Goal: Participate in discussion: Engage in conversation with other users on a specific topic

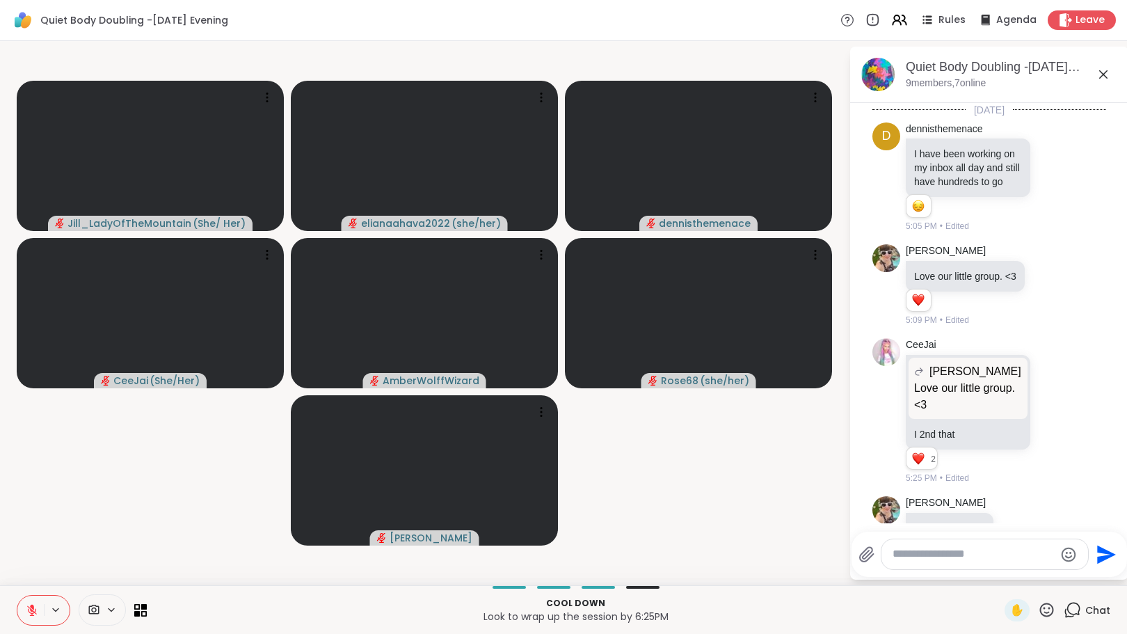
scroll to position [600, 0]
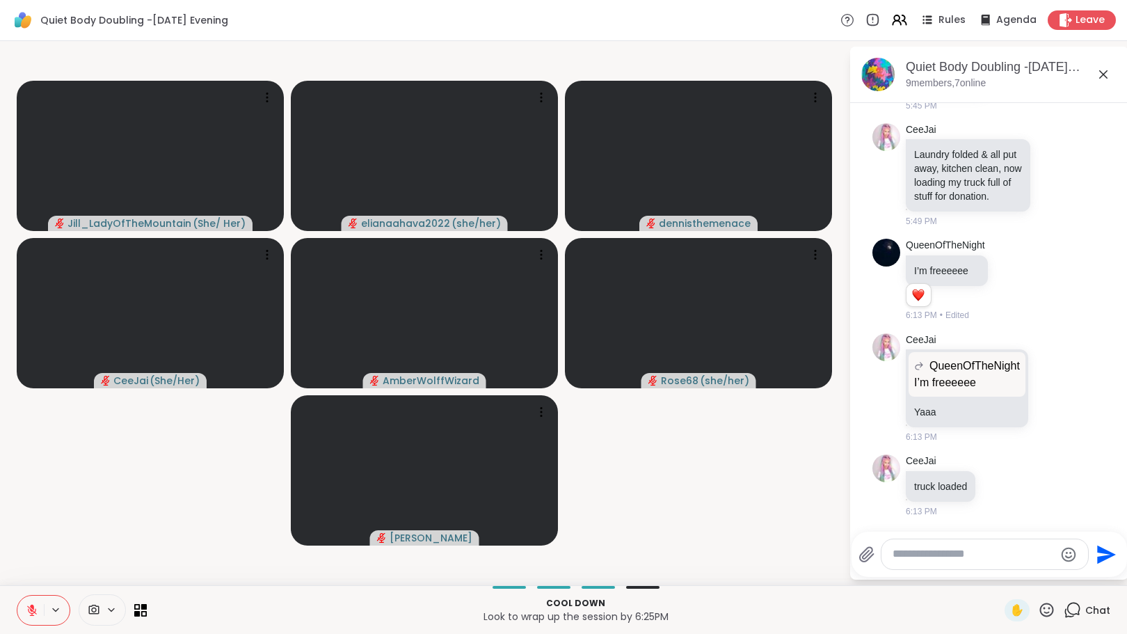
click at [35, 612] on icon at bounding box center [32, 610] width 10 height 10
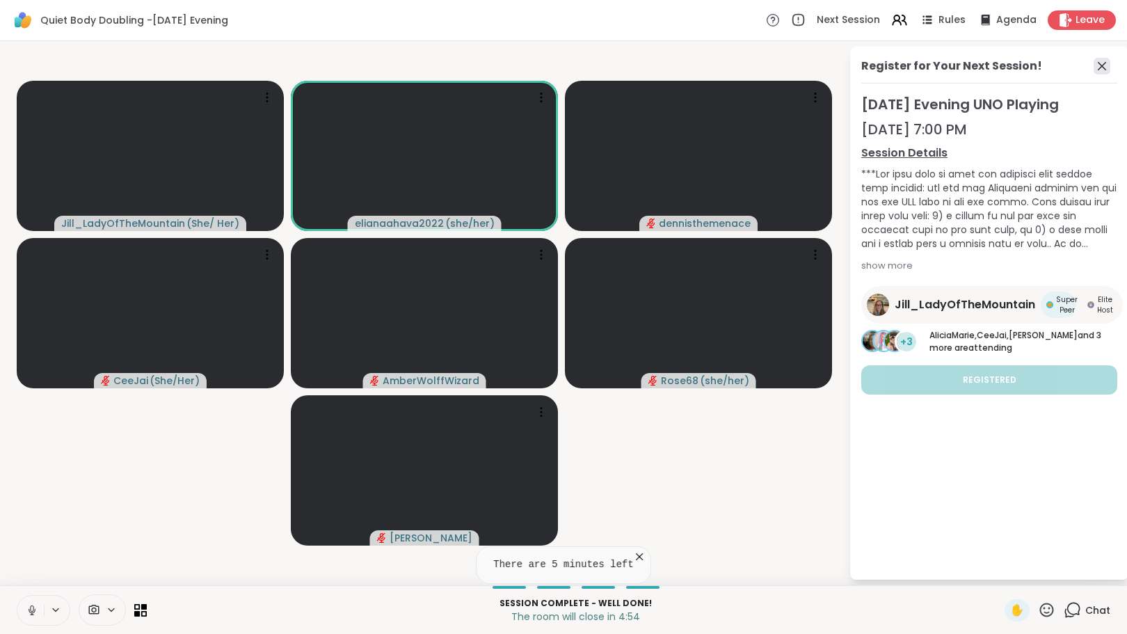
click at [1101, 61] on icon at bounding box center [1102, 66] width 17 height 17
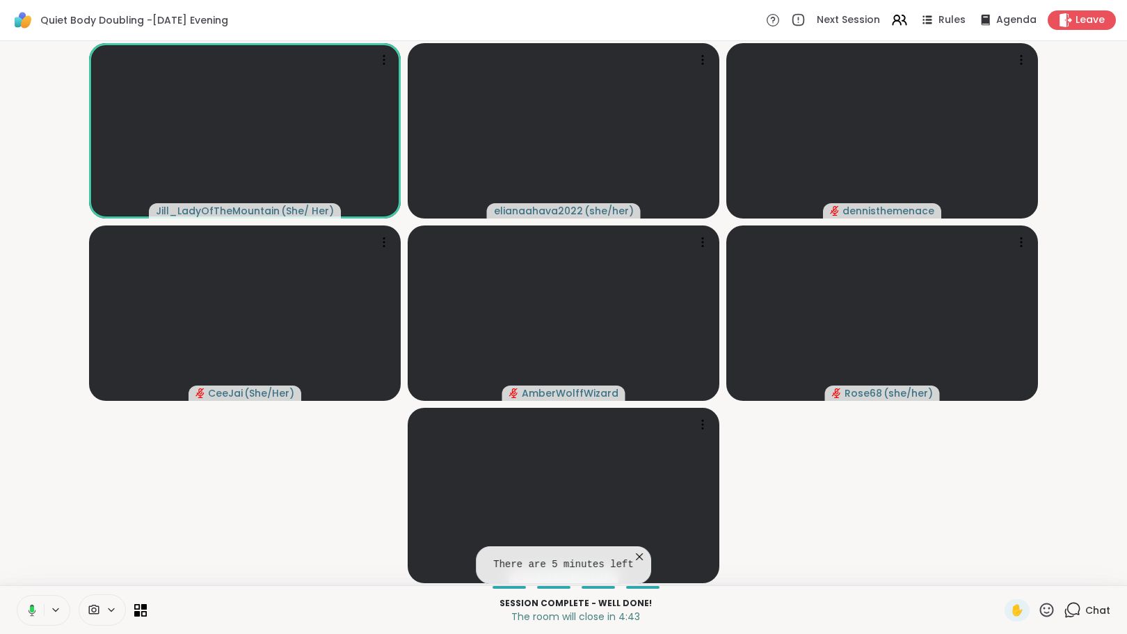
click at [633, 556] on icon at bounding box center [639, 557] width 14 height 14
click at [1064, 605] on icon at bounding box center [1072, 609] width 17 height 17
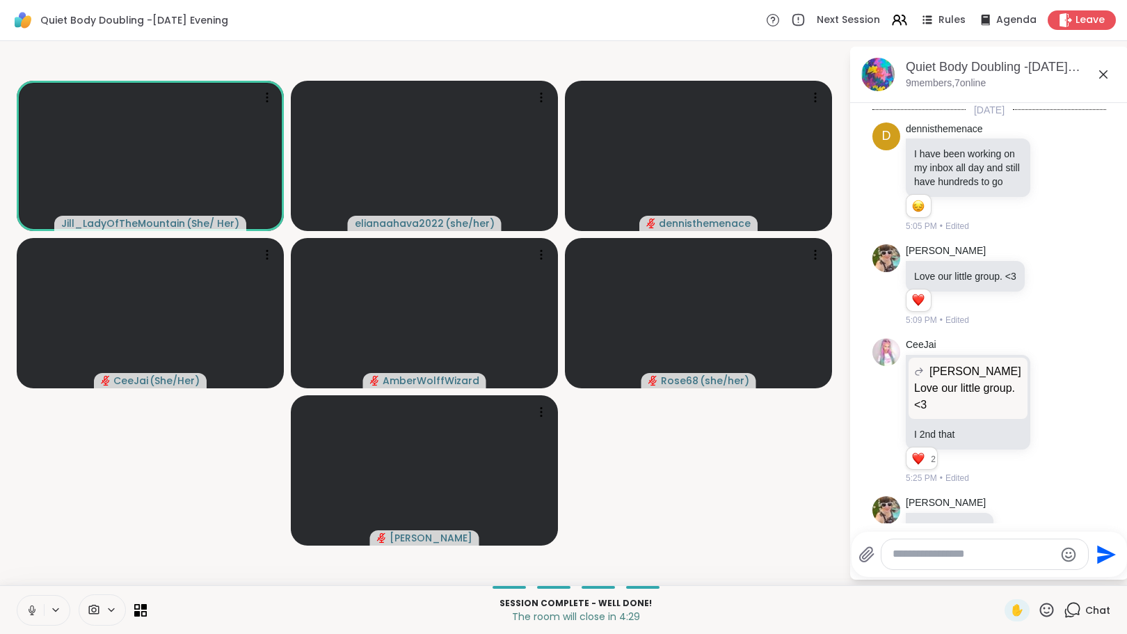
scroll to position [552, 0]
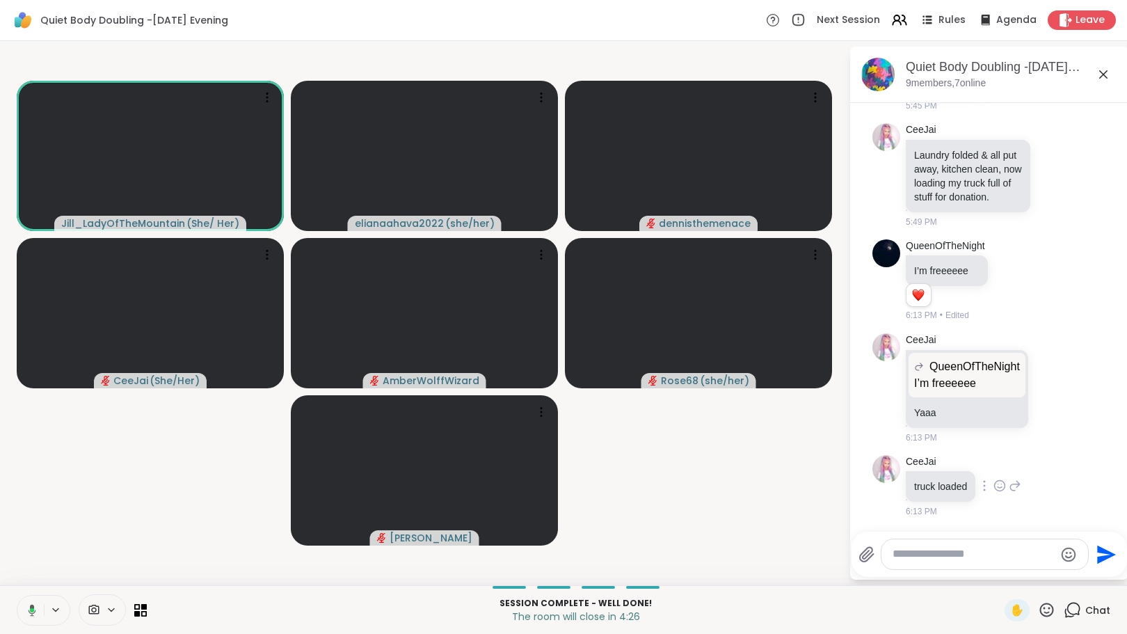
click at [1002, 481] on icon at bounding box center [1000, 485] width 10 height 10
click at [1001, 459] on div "Select Reaction: Heart" at bounding box center [1000, 463] width 13 height 13
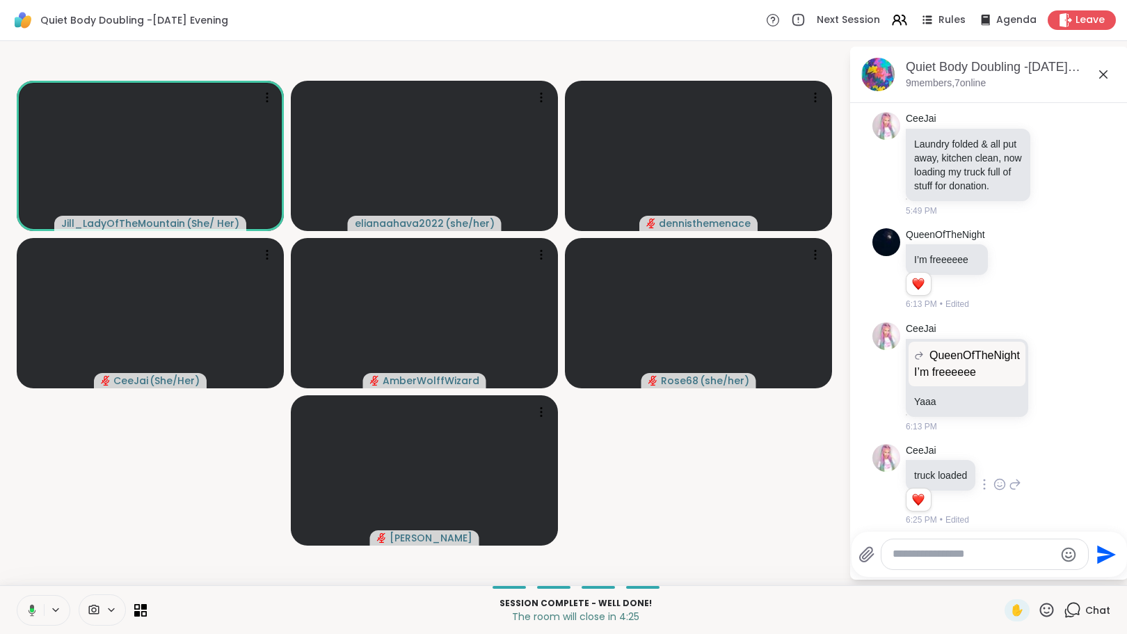
scroll to position [573, 0]
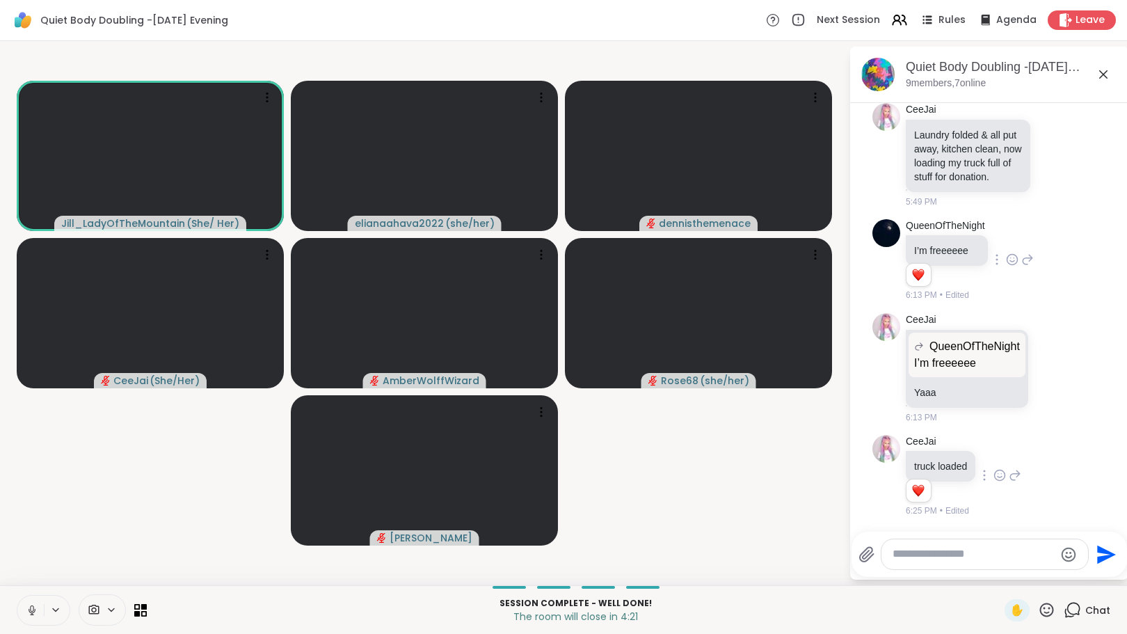
click at [1010, 260] on icon at bounding box center [1012, 260] width 13 height 14
click at [1012, 236] on div "Select Reaction: Heart" at bounding box center [1012, 237] width 13 height 13
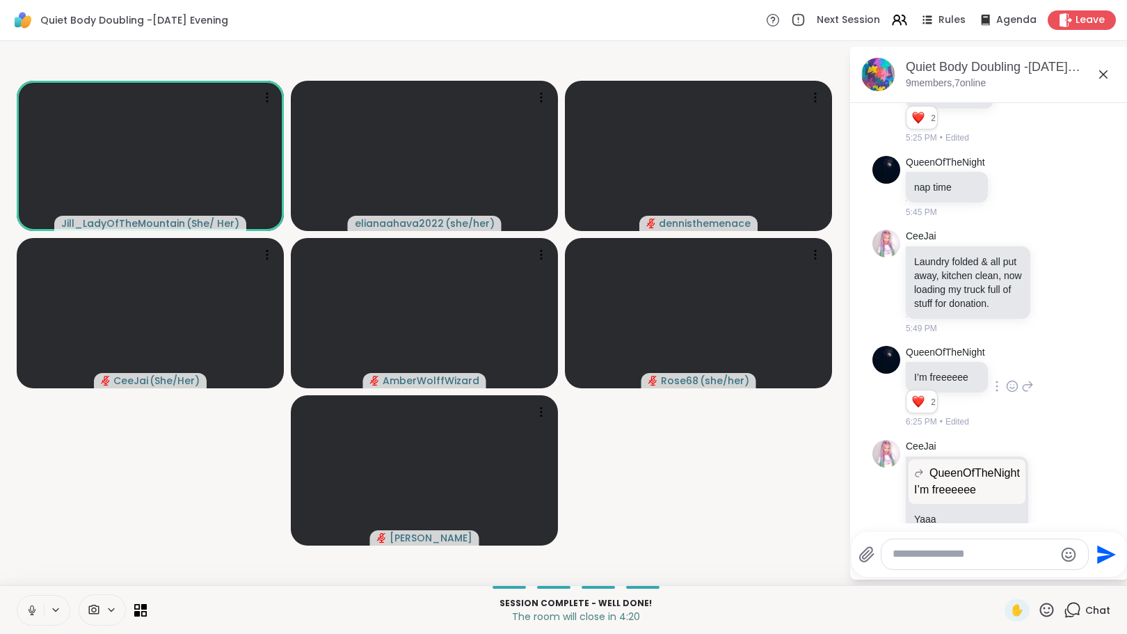
scroll to position [433, 0]
click at [1048, 288] on icon at bounding box center [1054, 283] width 13 height 14
click at [1048, 261] on button "Select Reaction: Heart" at bounding box center [1055, 261] width 28 height 28
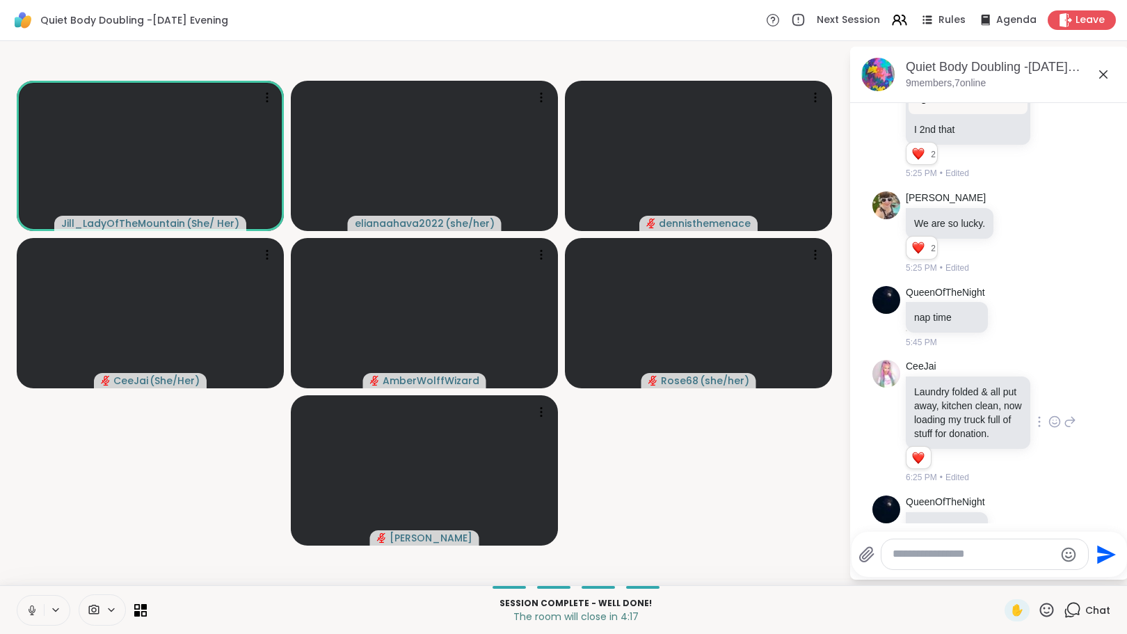
scroll to position [294, 0]
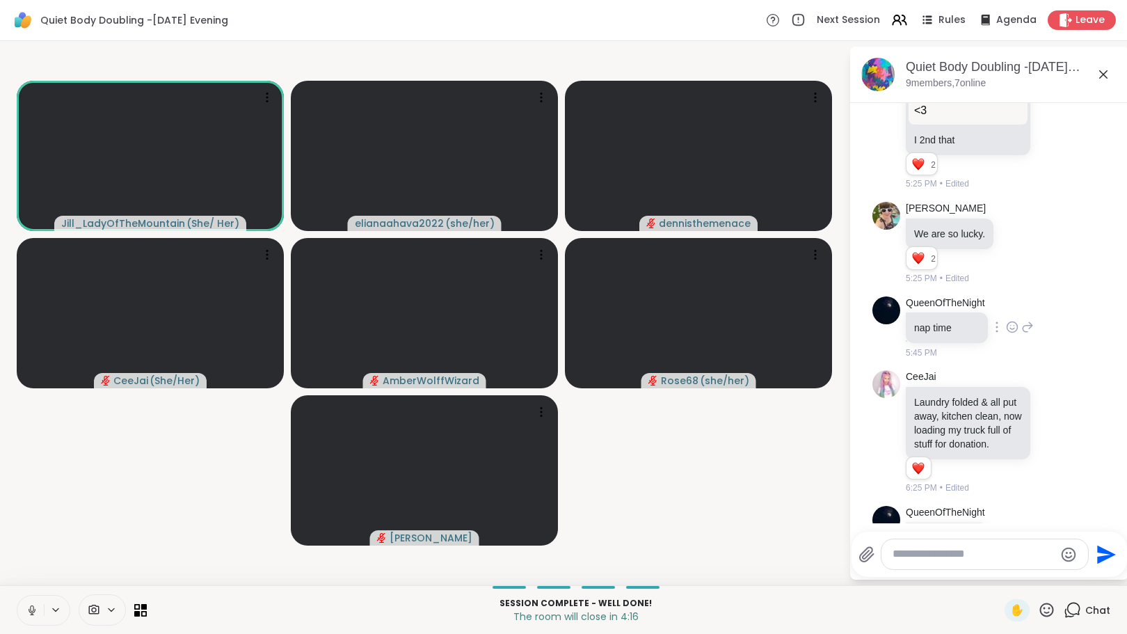
click at [1016, 324] on icon at bounding box center [1012, 327] width 13 height 14
click at [1016, 303] on div "Select Reaction: Heart" at bounding box center [1012, 304] width 13 height 13
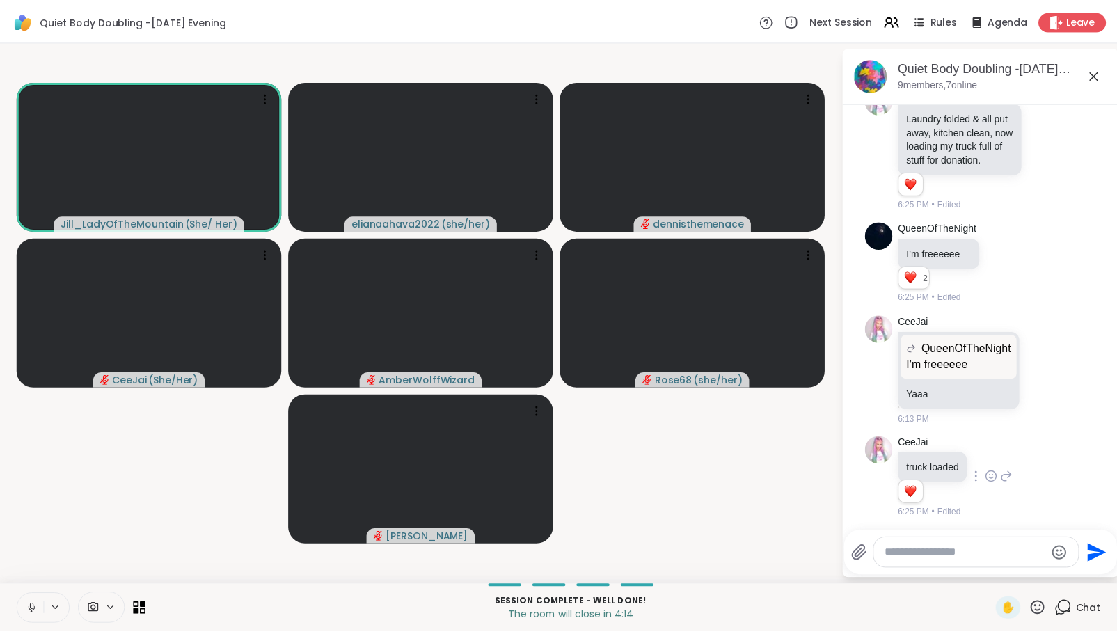
scroll to position [612, 0]
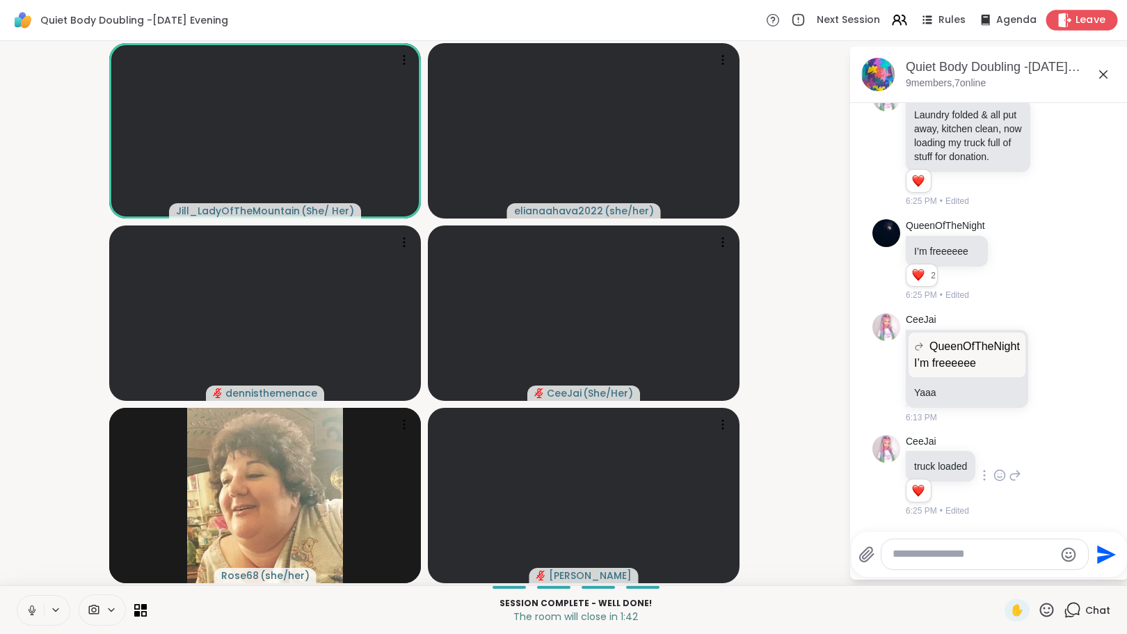
click at [1076, 20] on span "Leave" at bounding box center [1091, 20] width 31 height 15
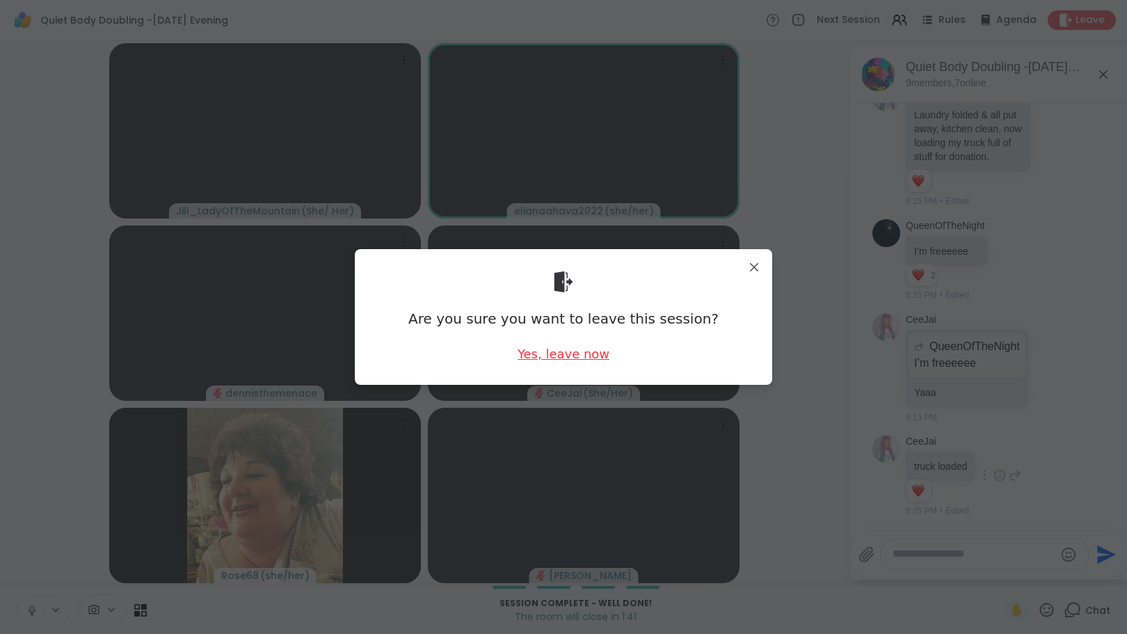
click at [532, 357] on div "Yes, leave now" at bounding box center [564, 353] width 92 height 17
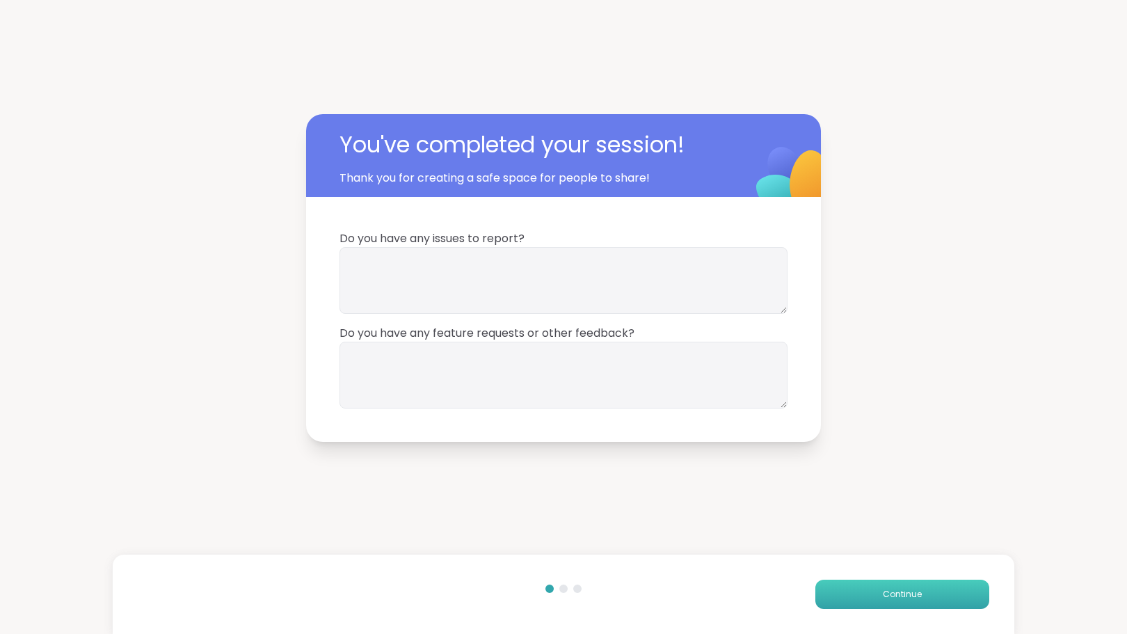
click at [892, 601] on button "Continue" at bounding box center [902, 594] width 174 height 29
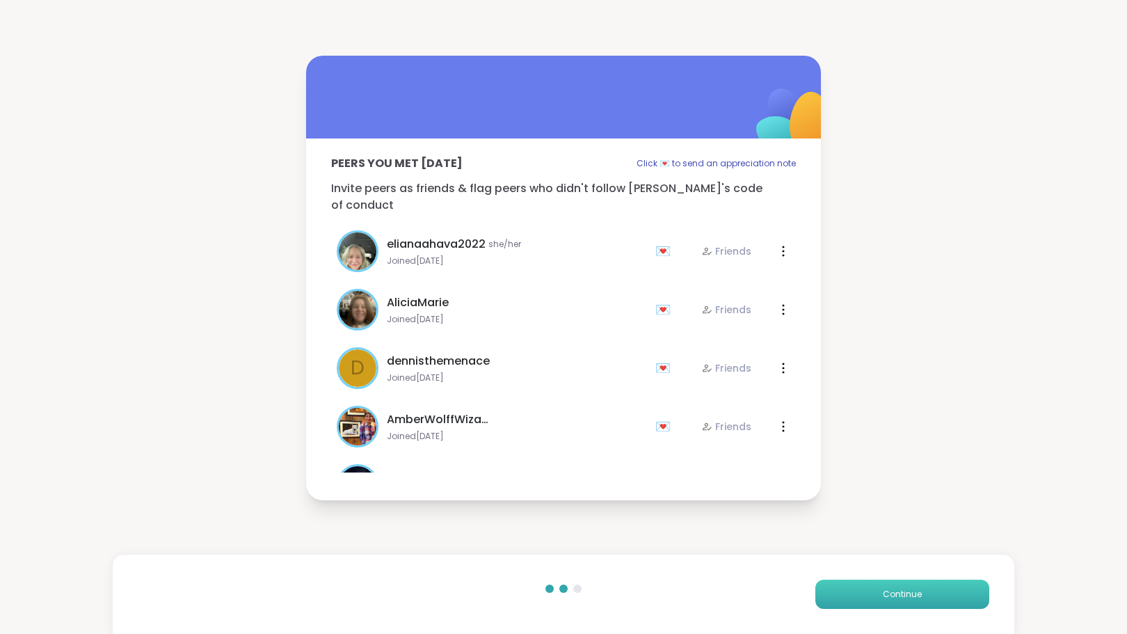
click at [891, 598] on span "Continue" at bounding box center [902, 594] width 39 height 13
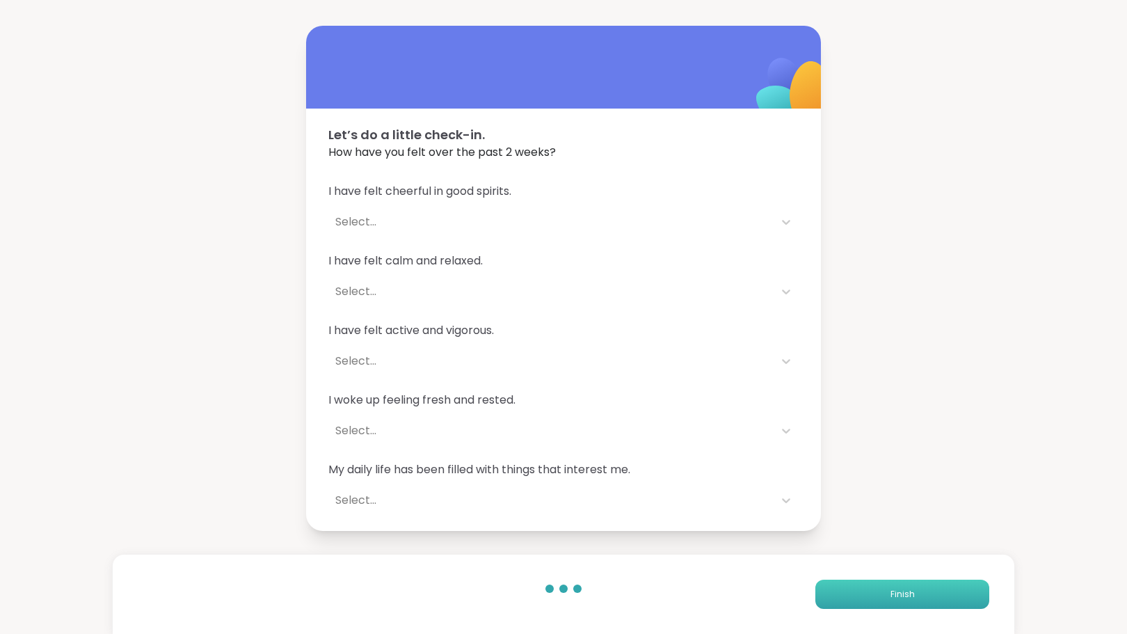
click at [891, 598] on span "Finish" at bounding box center [903, 594] width 24 height 13
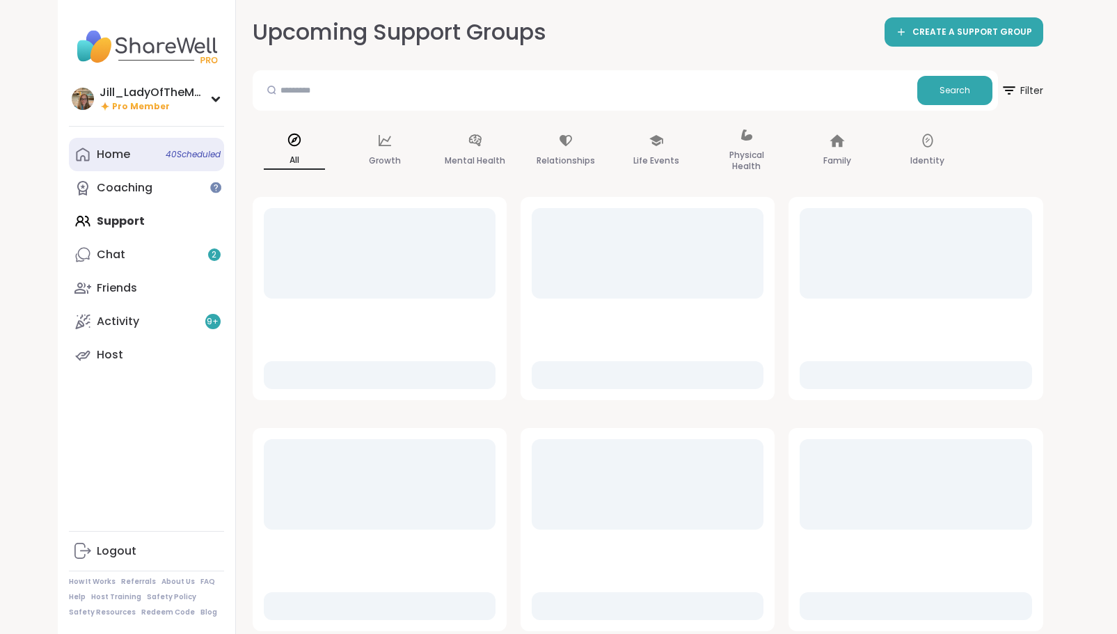
click at [132, 160] on link "Home 40 Scheduled" at bounding box center [146, 154] width 155 height 33
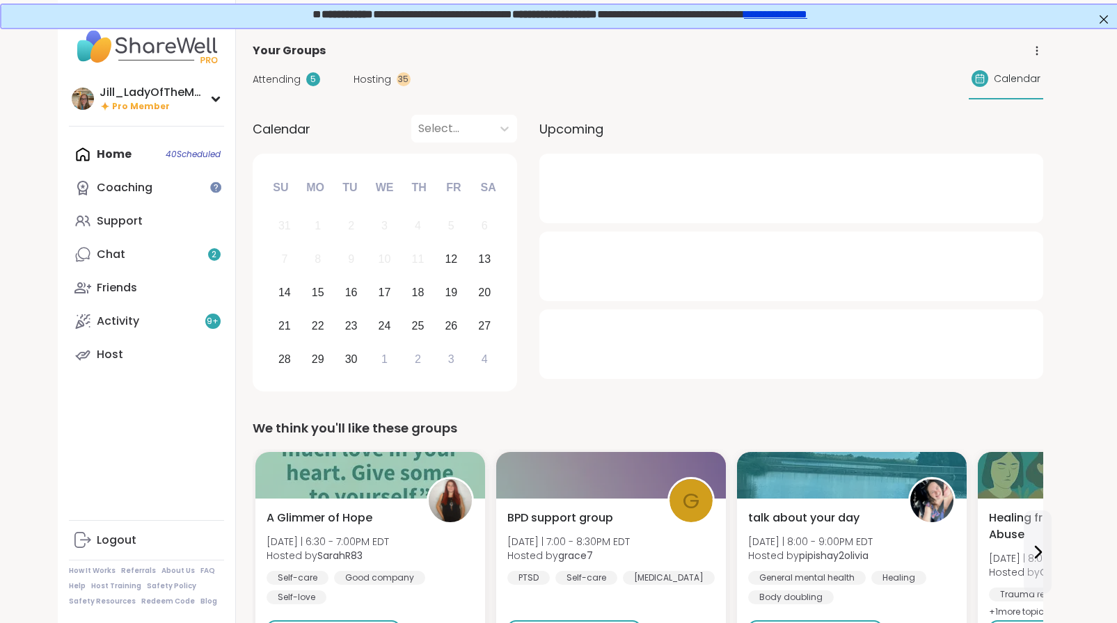
click at [374, 72] on span "Hosting" at bounding box center [372, 79] width 38 height 15
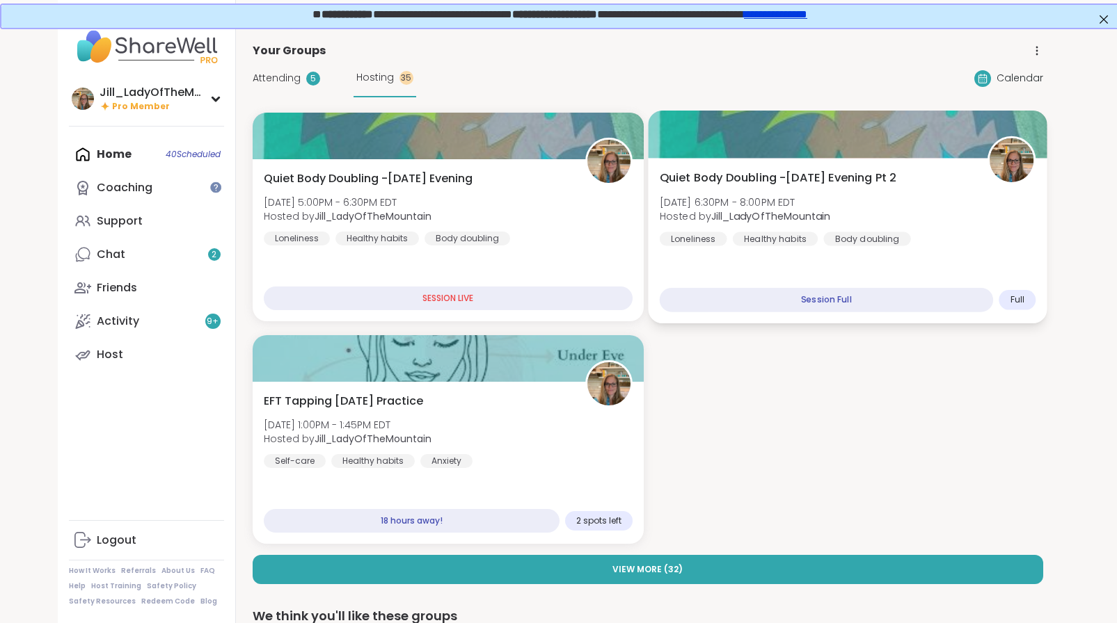
click at [822, 204] on span "[DATE] 6:30PM - 8:00PM EDT" at bounding box center [744, 202] width 171 height 14
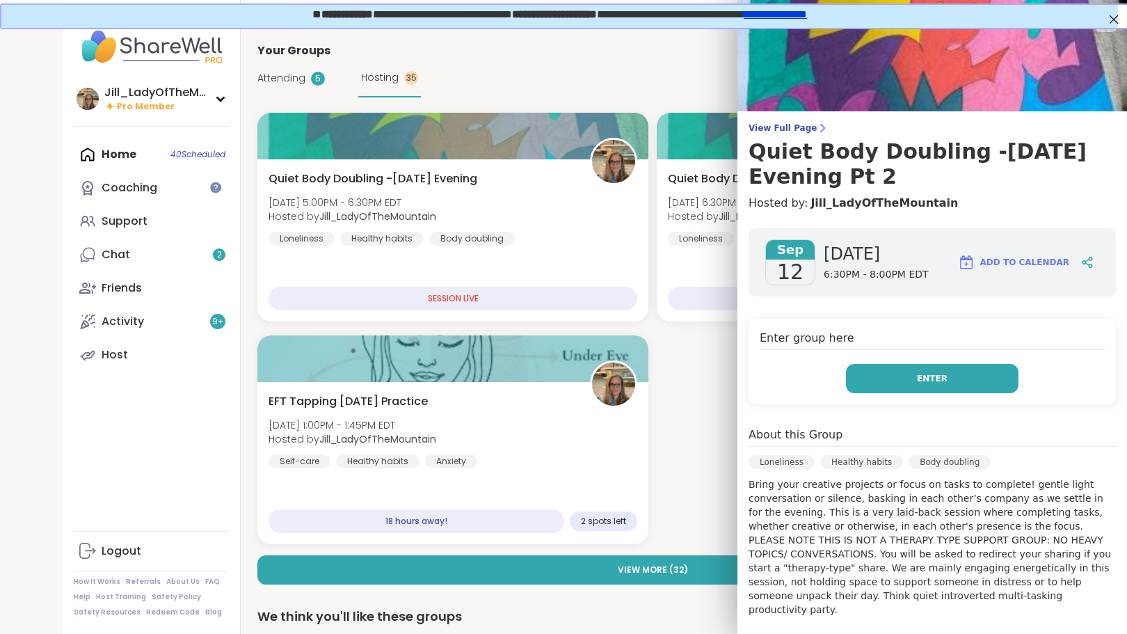
click at [887, 372] on button "Enter" at bounding box center [932, 378] width 173 height 29
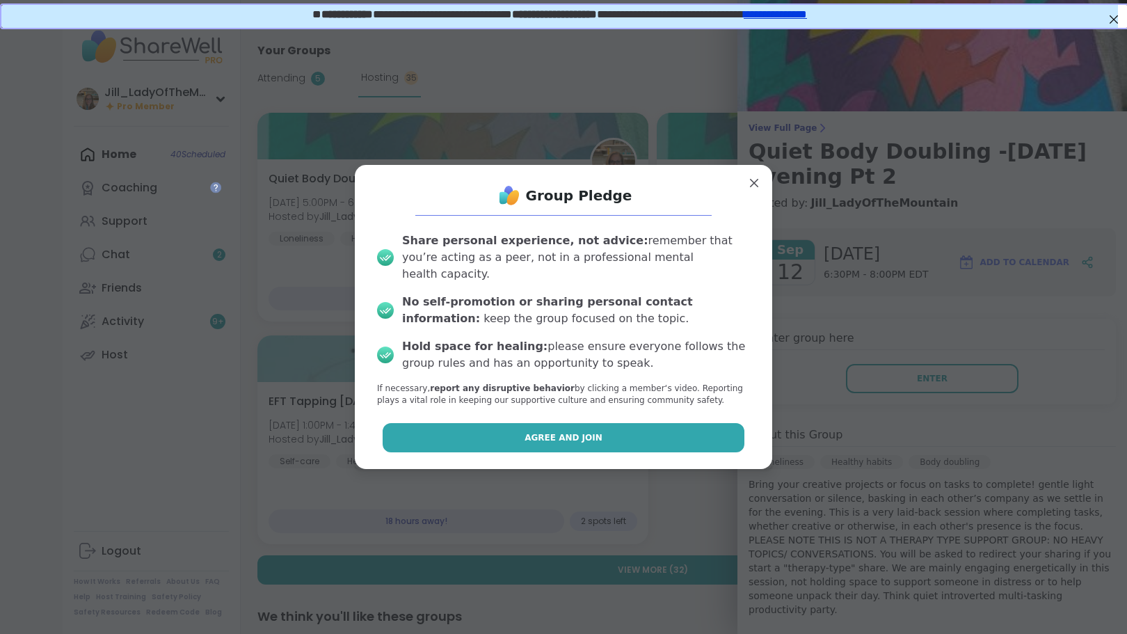
click at [585, 431] on span "Agree and Join" at bounding box center [564, 437] width 78 height 13
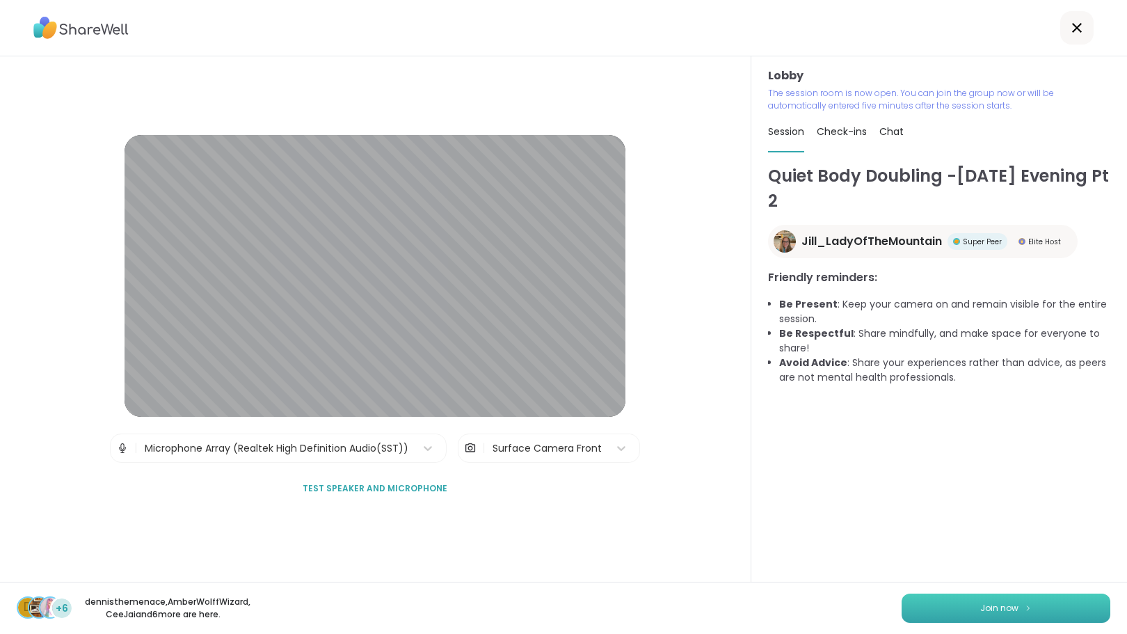
click at [1000, 596] on button "Join now" at bounding box center [1006, 607] width 209 height 29
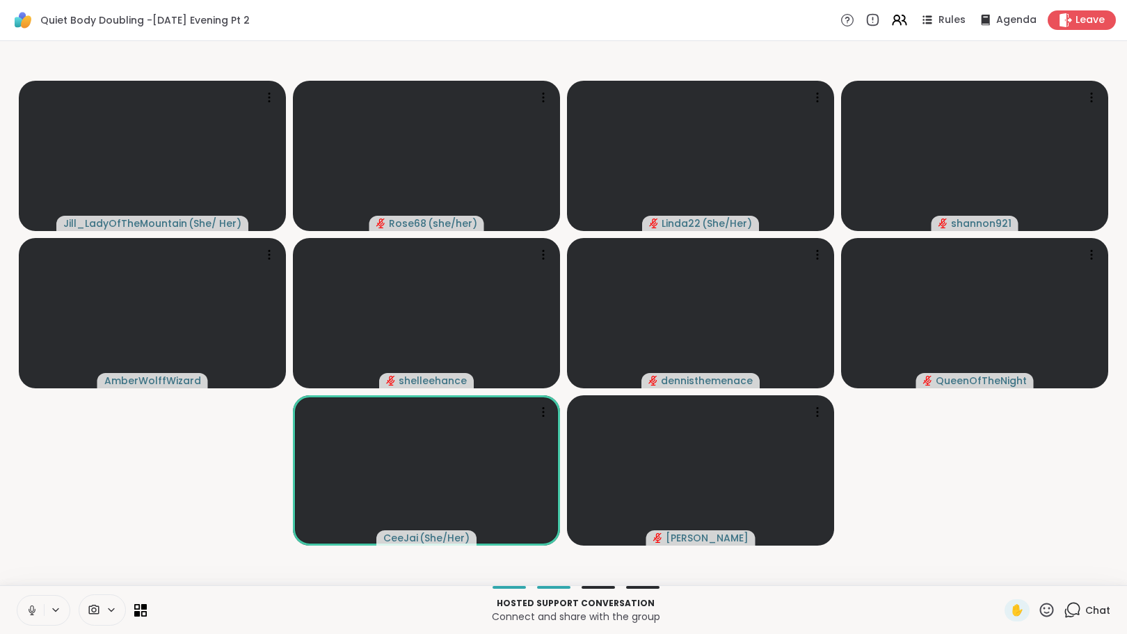
click at [1064, 612] on icon at bounding box center [1072, 609] width 17 height 17
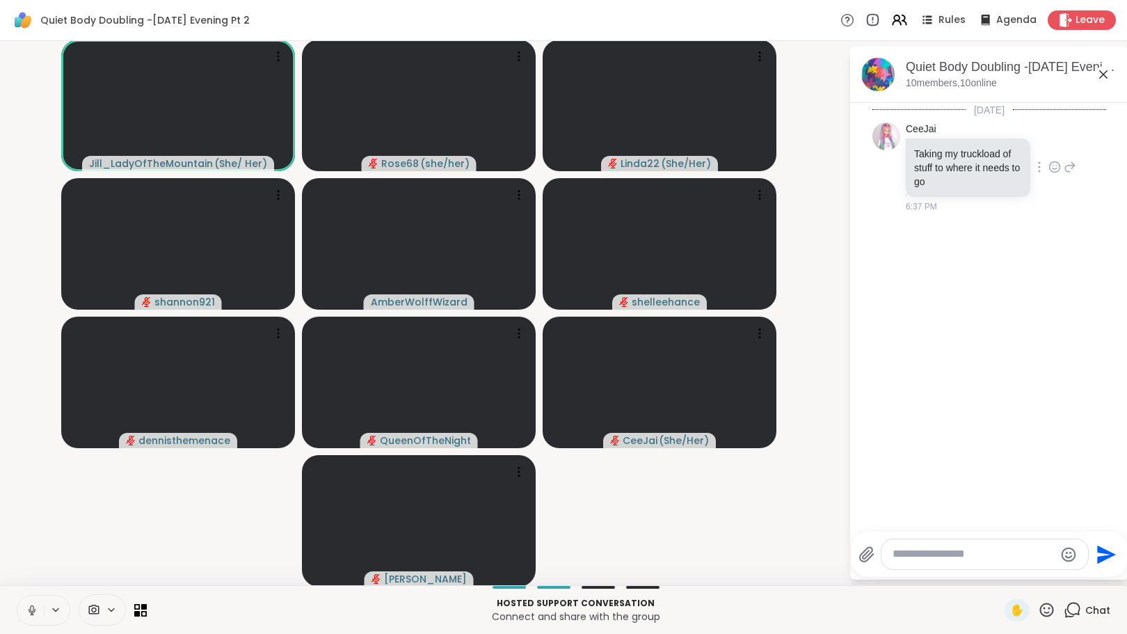
click at [1048, 164] on icon at bounding box center [1054, 167] width 13 height 14
click at [1047, 145] on button "Select Reaction: Heart" at bounding box center [1055, 145] width 28 height 28
click at [925, 20] on icon at bounding box center [928, 20] width 7 height 2
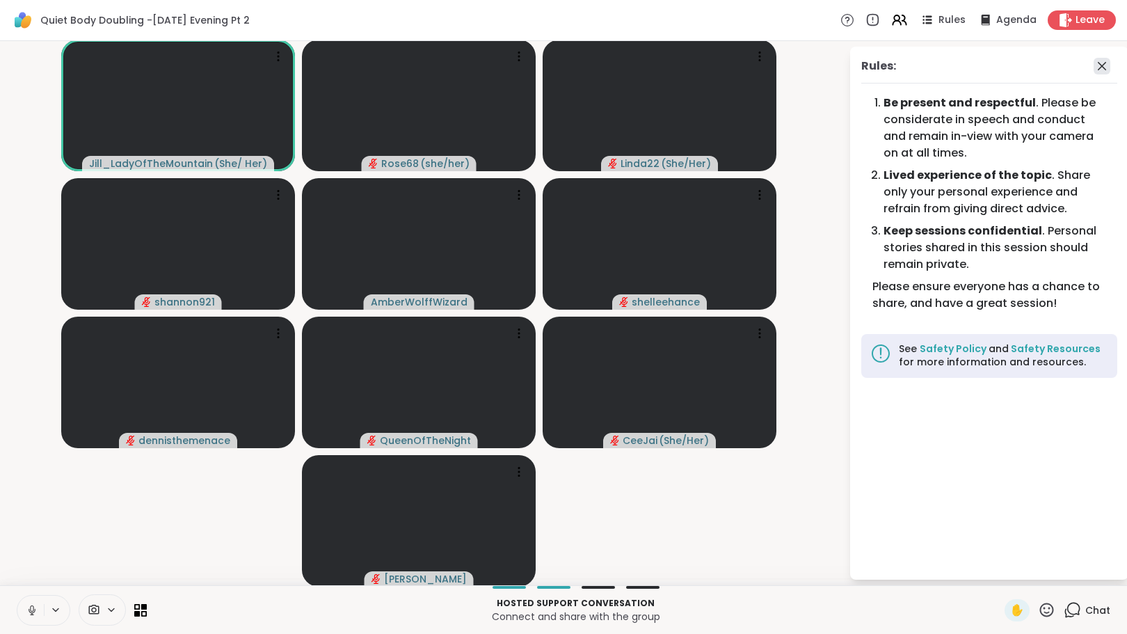
click at [1094, 68] on icon at bounding box center [1102, 66] width 17 height 17
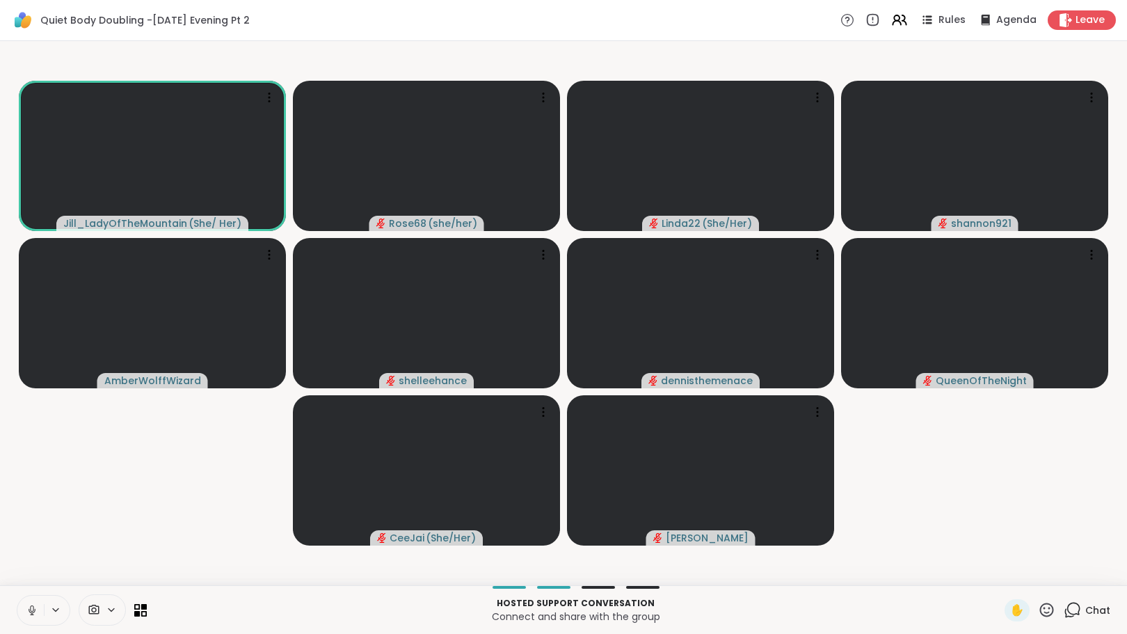
click at [1064, 612] on icon at bounding box center [1072, 609] width 17 height 17
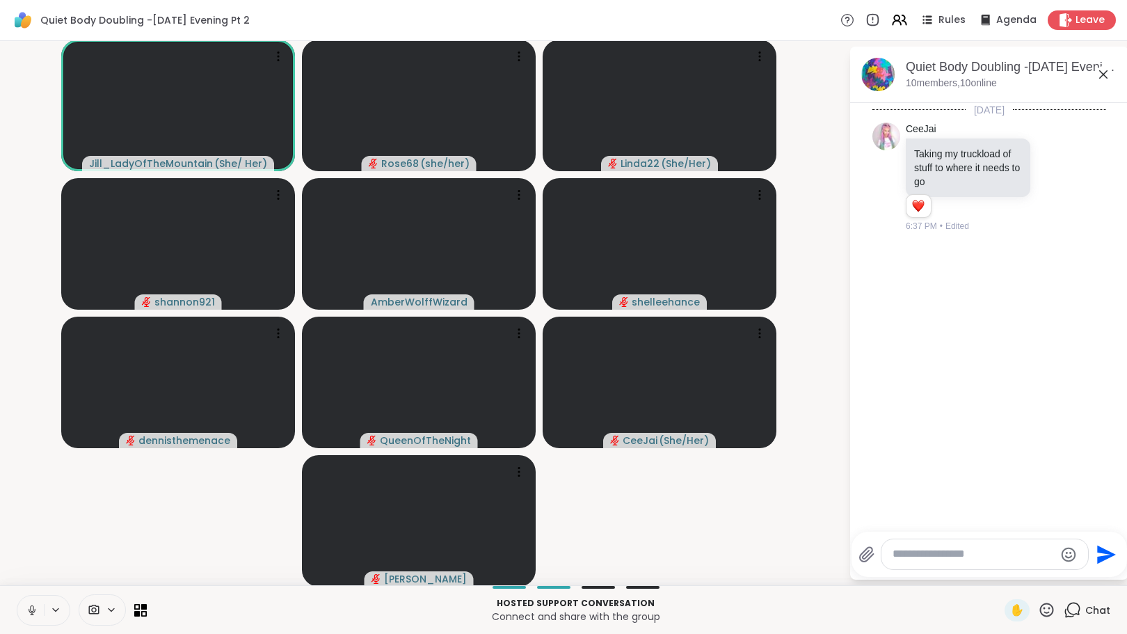
click at [910, 553] on textarea "Type your message" at bounding box center [974, 554] width 162 height 15
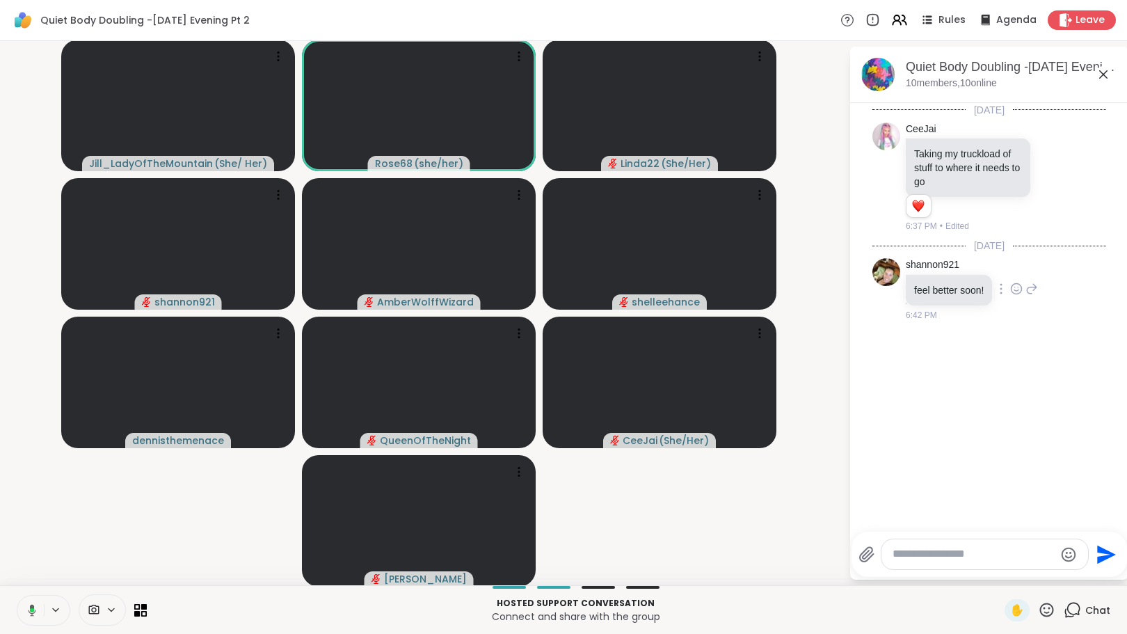
click at [1010, 287] on icon at bounding box center [1016, 289] width 13 height 14
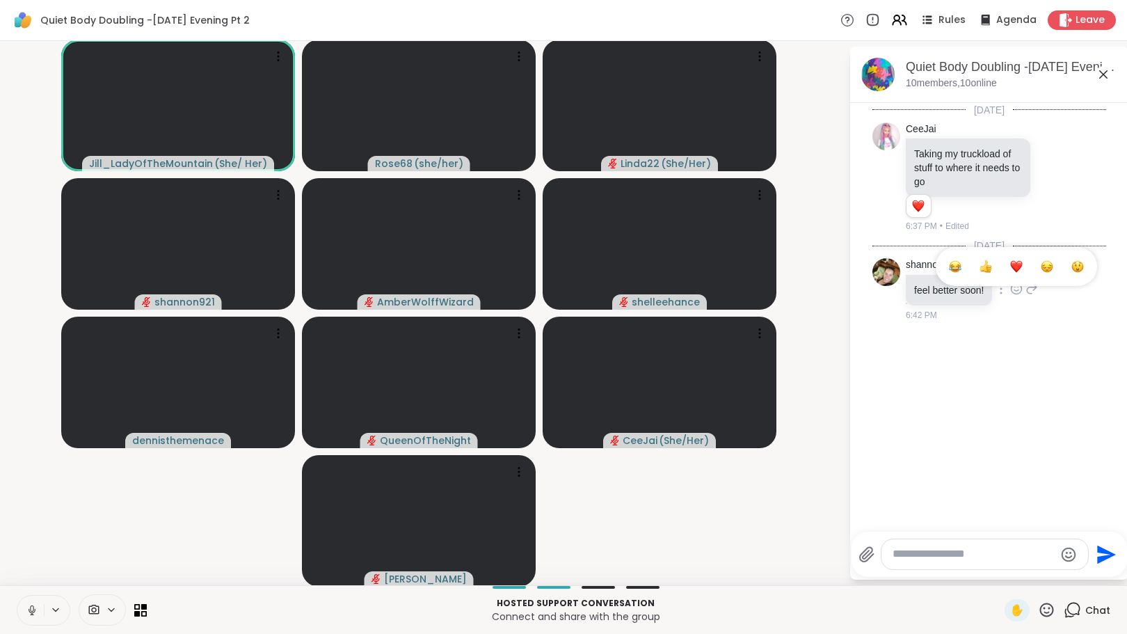
click at [1003, 263] on button "Select Reaction: Heart" at bounding box center [1017, 267] width 28 height 28
click at [918, 561] on textarea "Type your message" at bounding box center [974, 554] width 162 height 15
click at [940, 557] on textarea "Type your message" at bounding box center [974, 554] width 162 height 15
click at [1041, 611] on icon at bounding box center [1046, 609] width 17 height 17
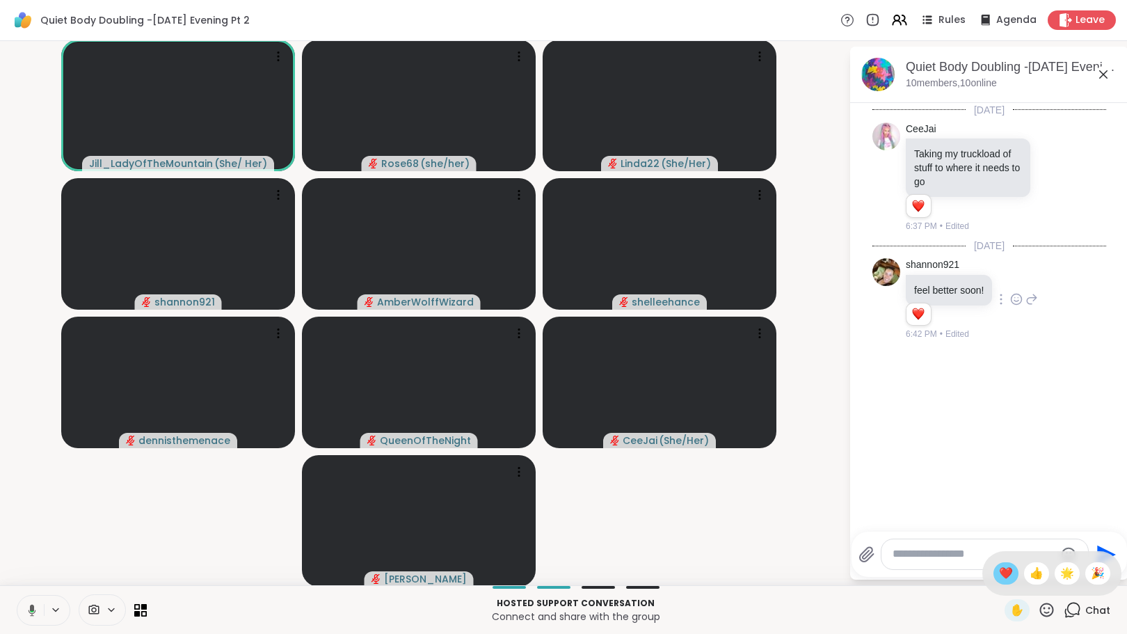
click at [994, 569] on div "❤️" at bounding box center [1006, 573] width 25 height 22
click at [35, 609] on icon at bounding box center [32, 610] width 7 height 4
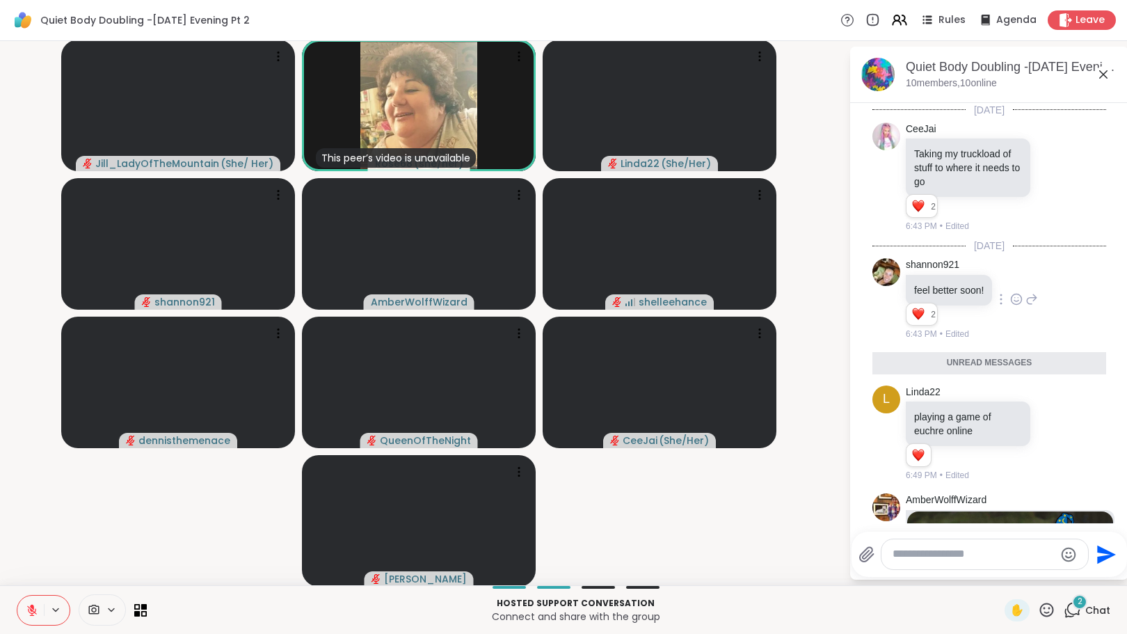
scroll to position [81, 0]
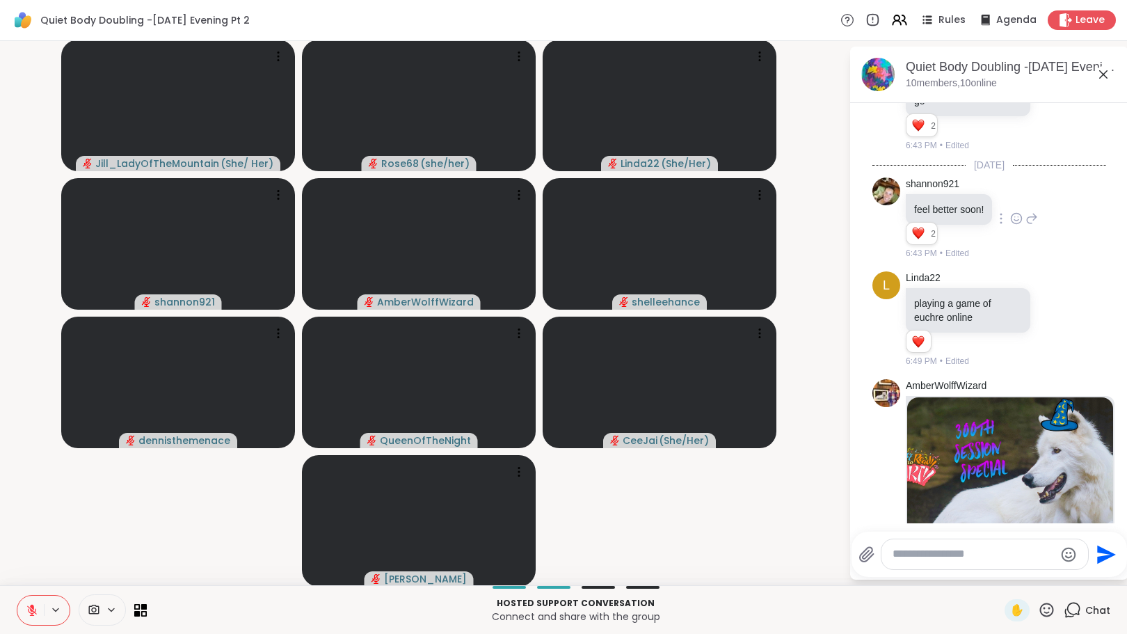
click at [941, 557] on textarea "Type your message" at bounding box center [974, 554] width 162 height 15
type textarea "**********"
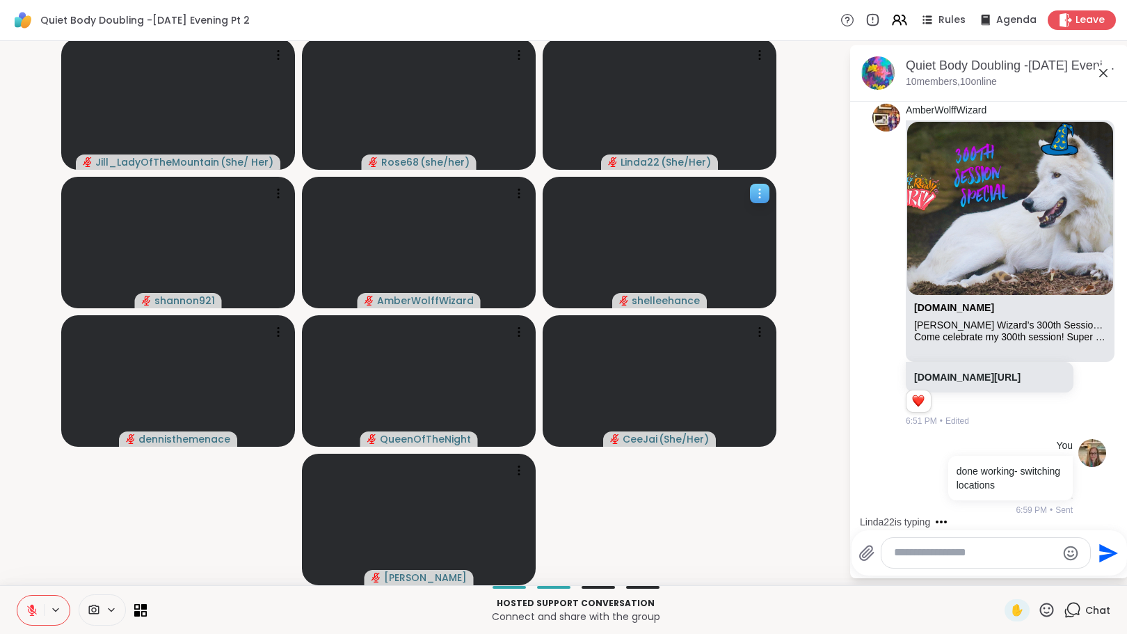
scroll to position [484, 0]
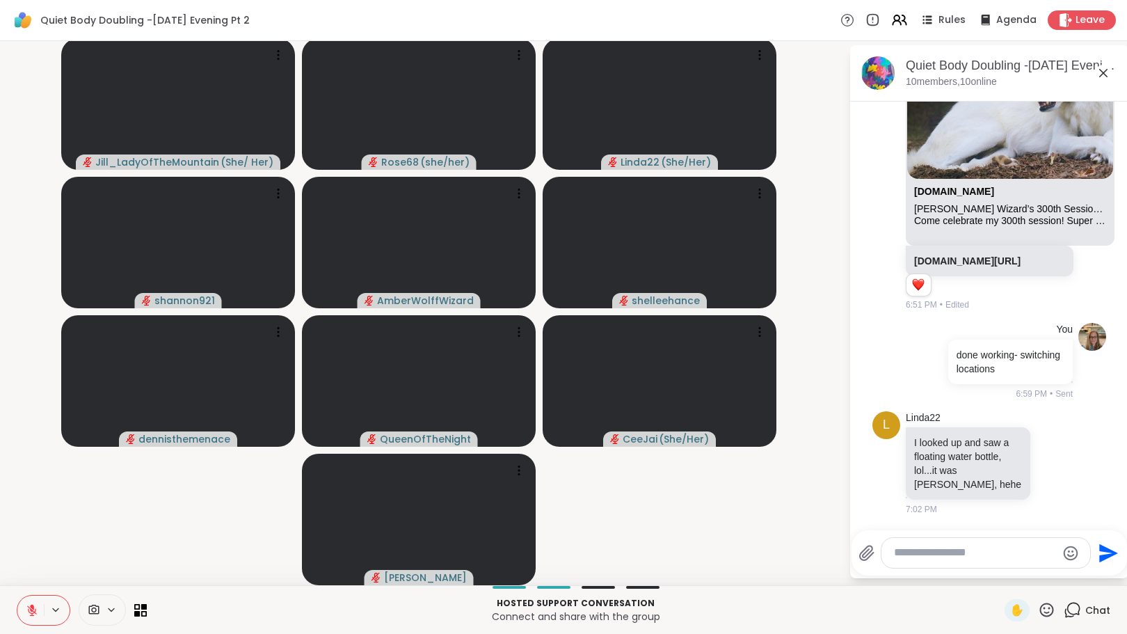
click at [986, 553] on textarea "Type your message" at bounding box center [975, 552] width 162 height 15
type textarea "*"
click at [1048, 466] on icon at bounding box center [1054, 463] width 13 height 14
click at [987, 447] on div "Select Reaction: Joy" at bounding box center [993, 440] width 13 height 13
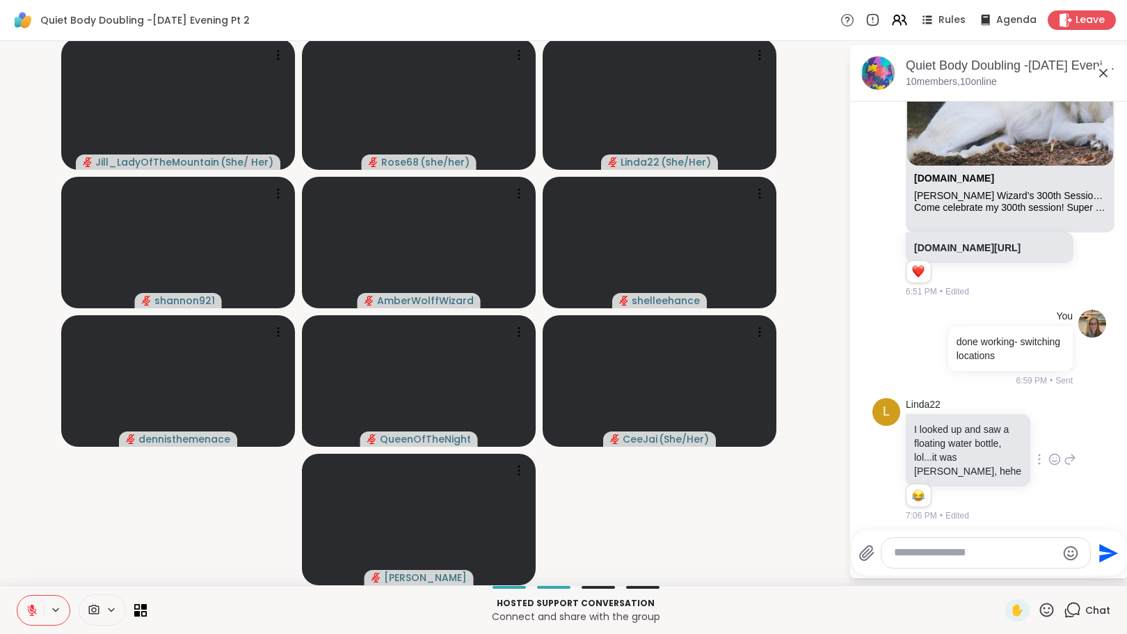
scroll to position [504, 0]
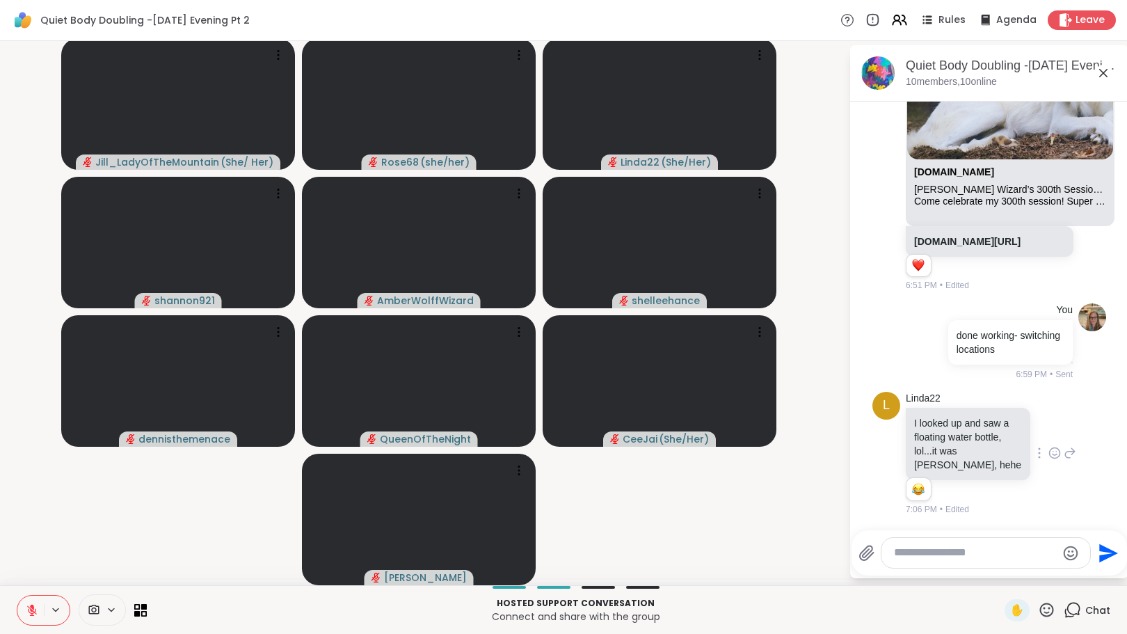
click at [1064, 458] on icon at bounding box center [1070, 453] width 13 height 17
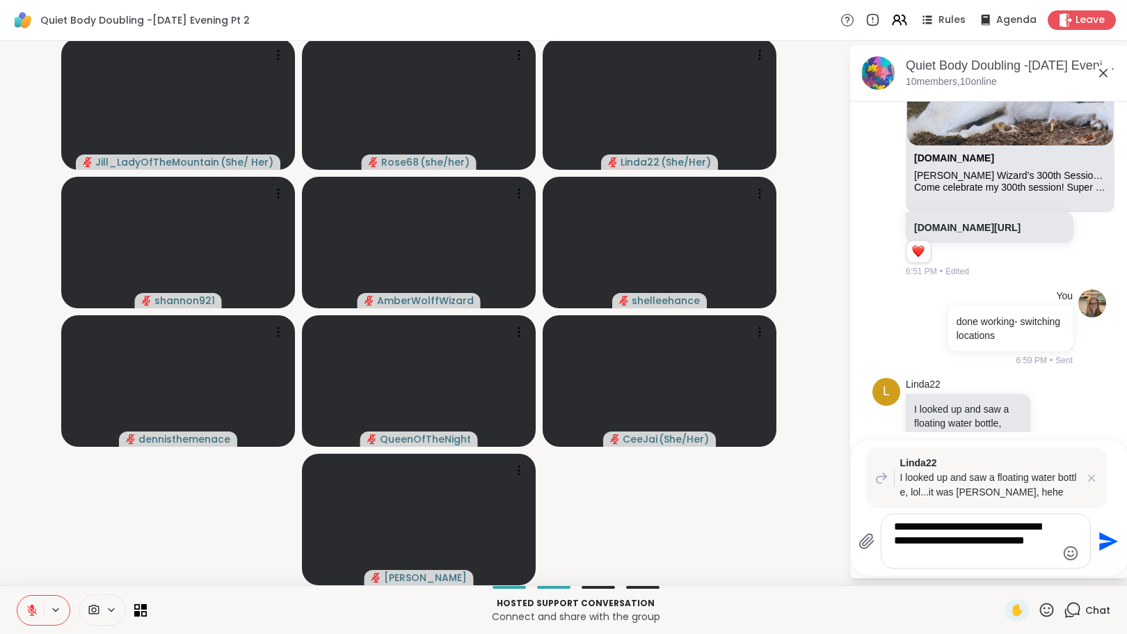
type textarea "**********"
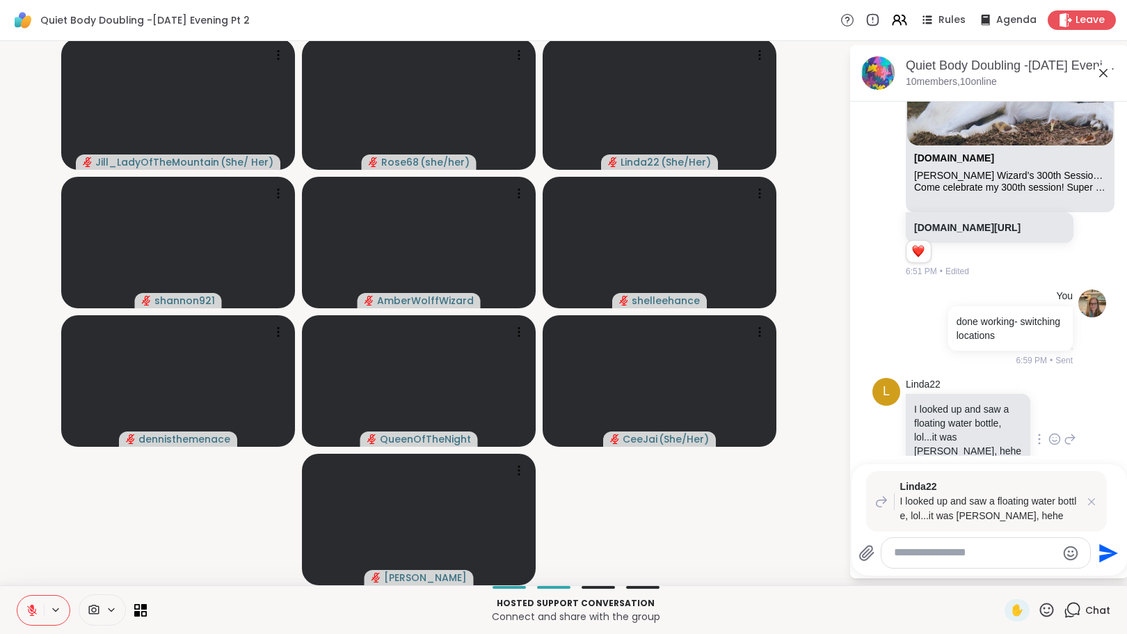
scroll to position [701, 0]
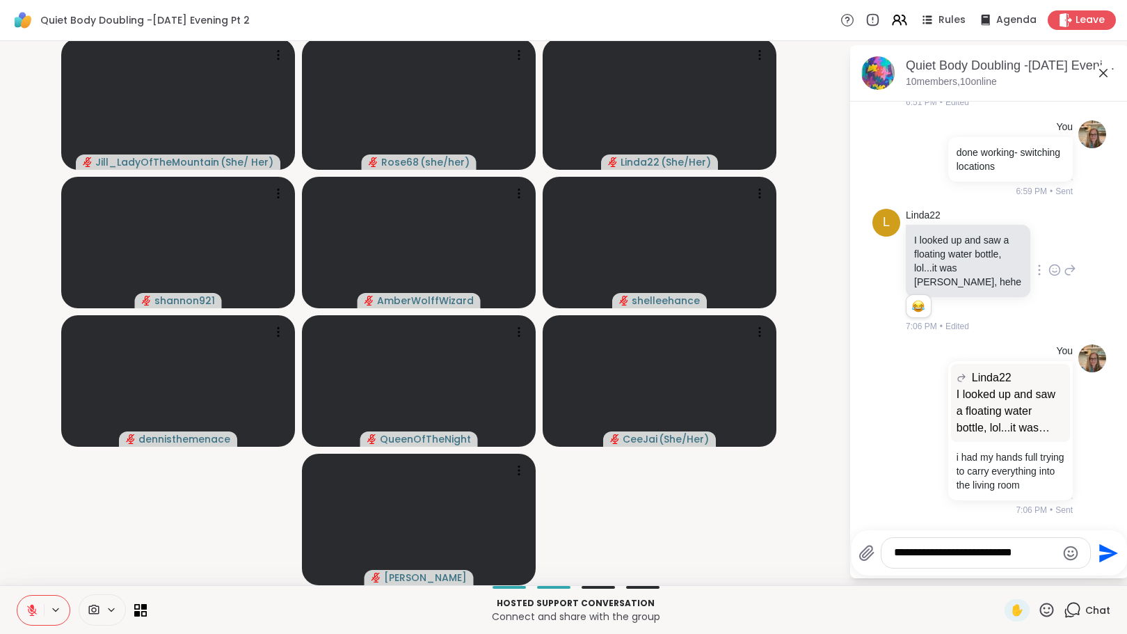
type textarea "**********"
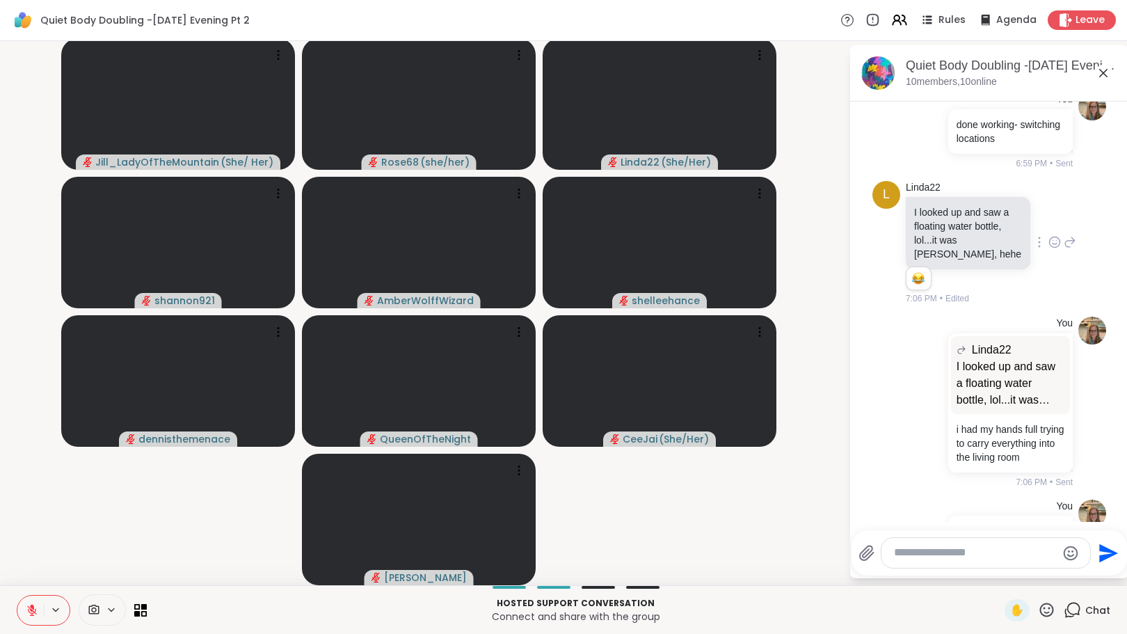
scroll to position [789, 0]
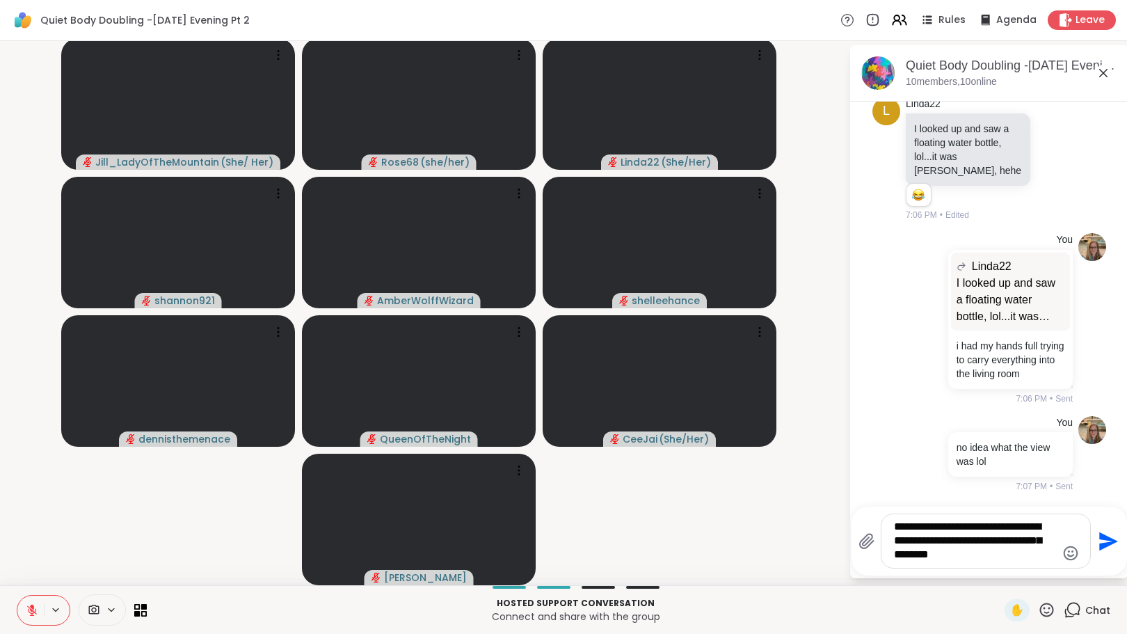
type textarea "**********"
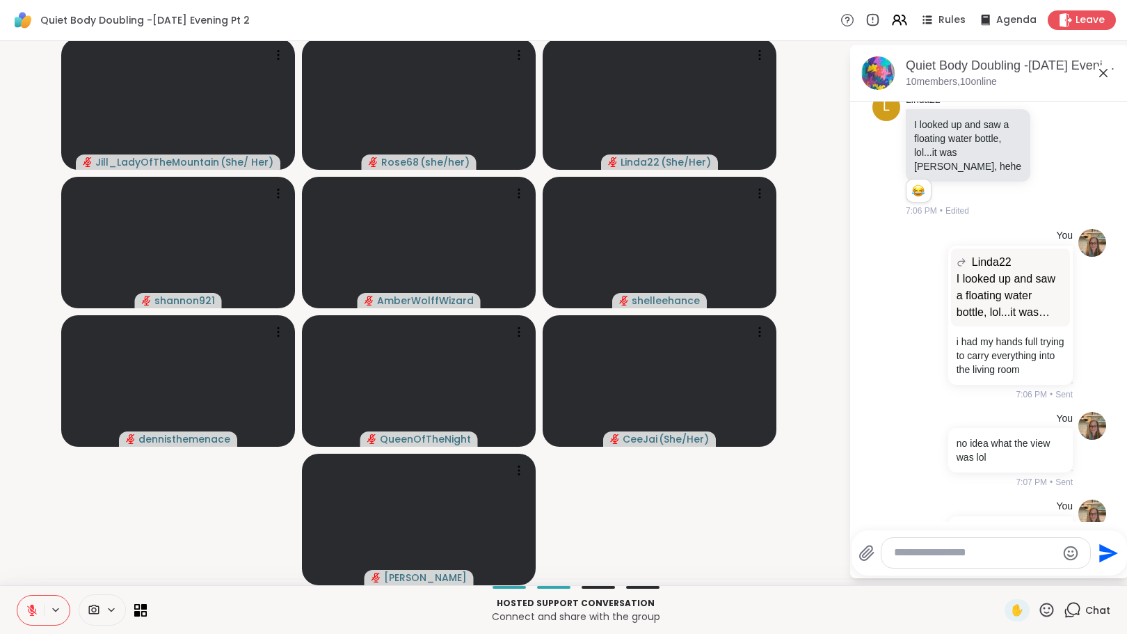
scroll to position [905, 0]
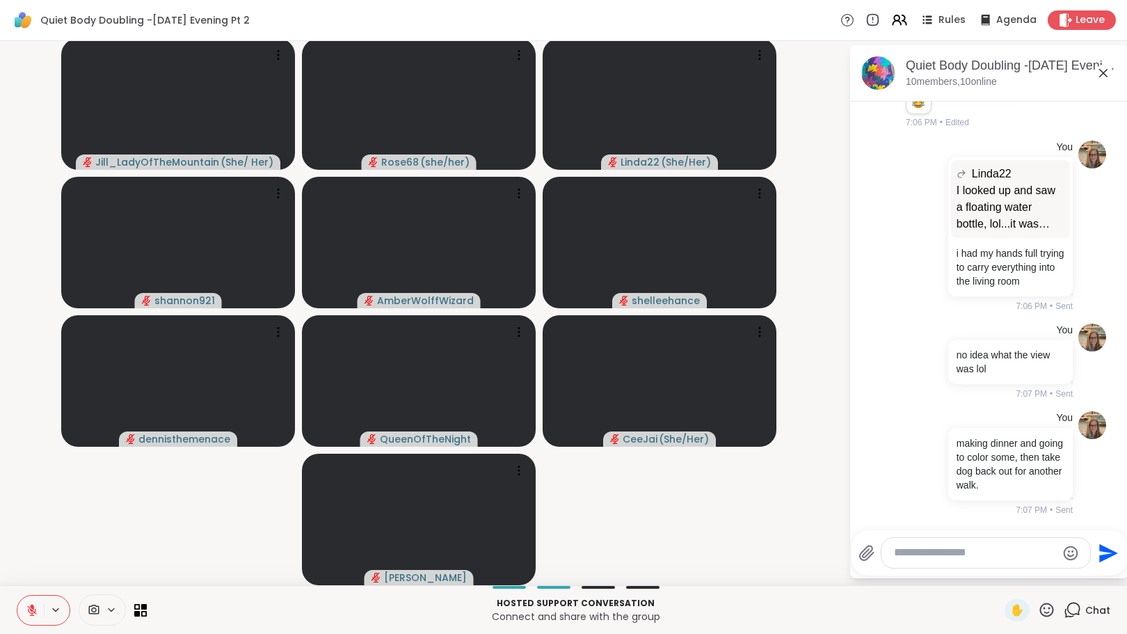
click at [797, 122] on video-player-container "[PERSON_NAME] ( She/ Her ) Rose68 ( she/her ) Linda22 ( She/Her ) shannon921 Am…" at bounding box center [424, 311] width 832 height 533
click at [901, 557] on textarea "Type your message" at bounding box center [975, 552] width 162 height 15
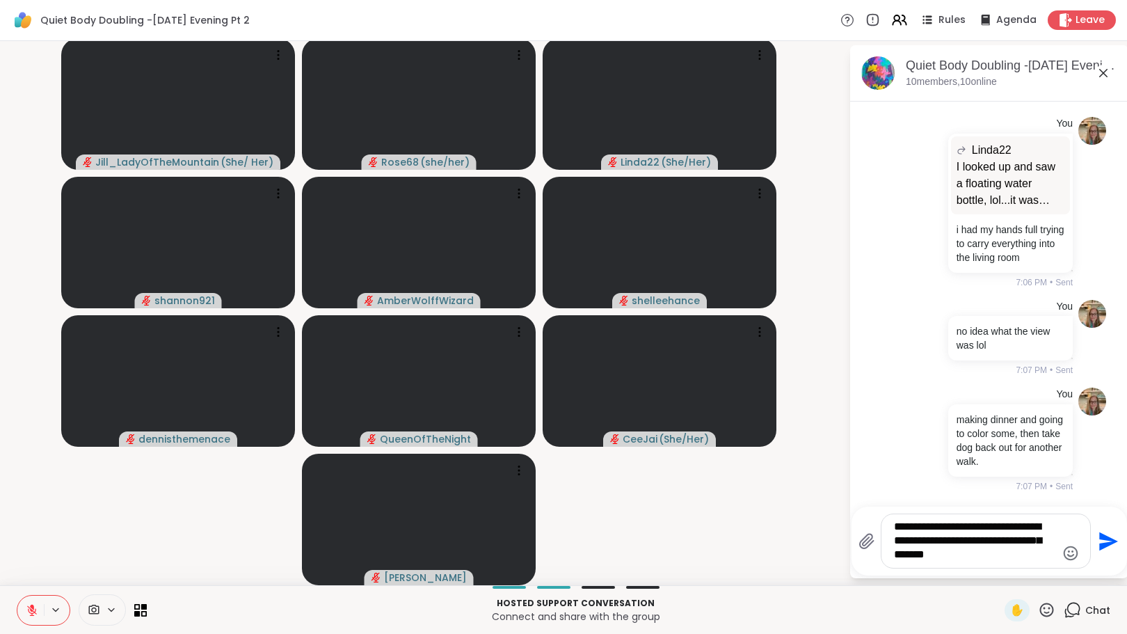
type textarea "**********"
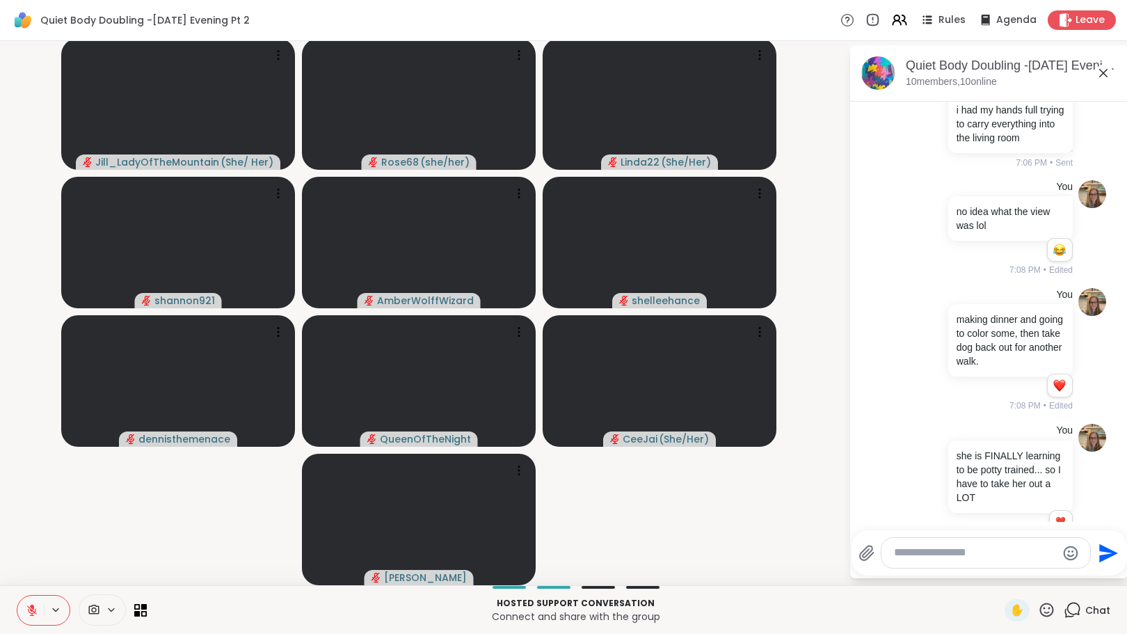
scroll to position [1080, 0]
